Goal: Task Accomplishment & Management: Use online tool/utility

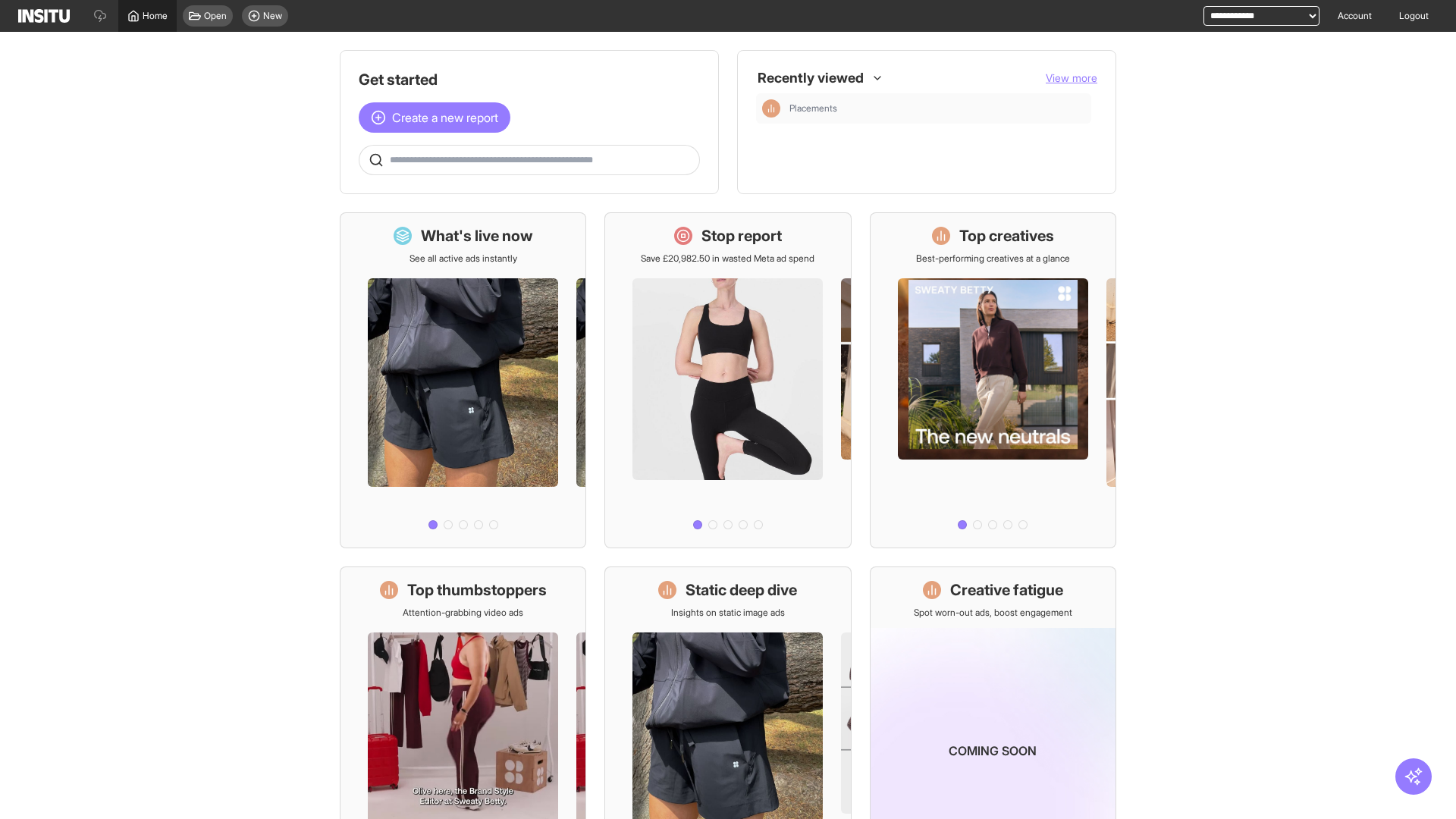
click at [147, 16] on span "Home" at bounding box center [155, 16] width 25 height 12
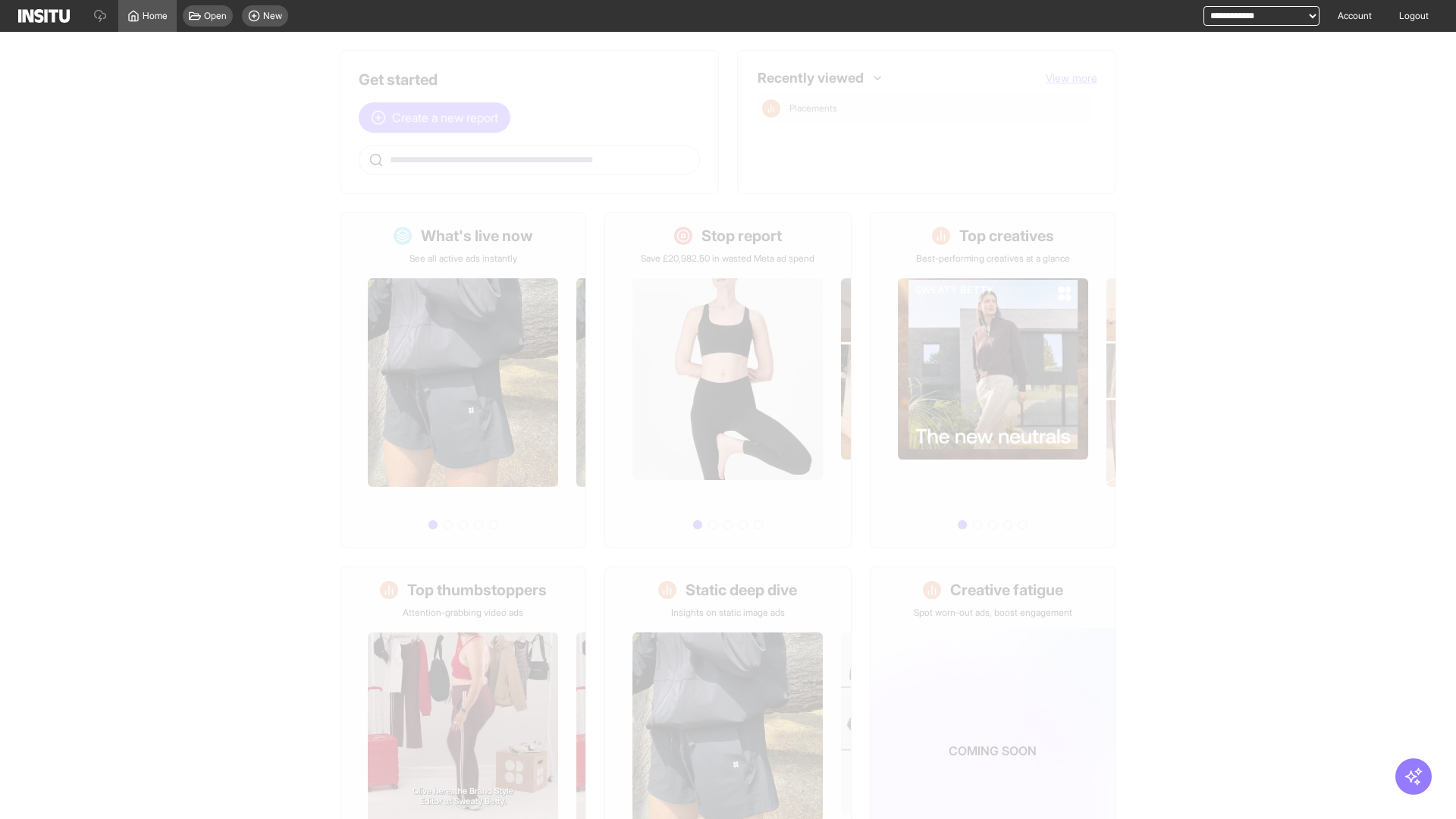
click at [439, 118] on span "Create a new report" at bounding box center [445, 117] width 106 height 18
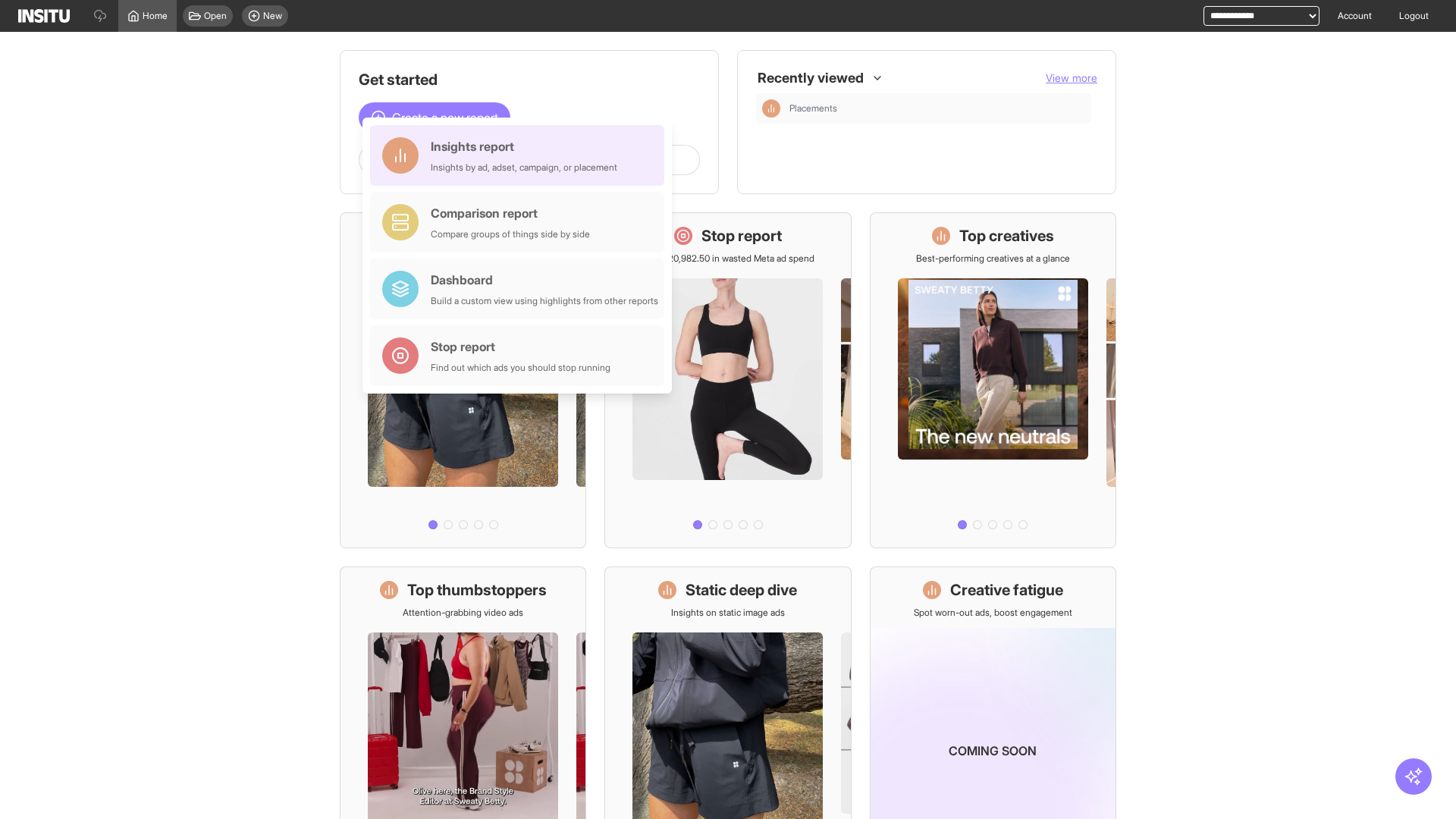
click at [521, 155] on div "Insights report Insights by ad, adset, campaign, or placement" at bounding box center [524, 155] width 187 height 36
